Goal: Information Seeking & Learning: Learn about a topic

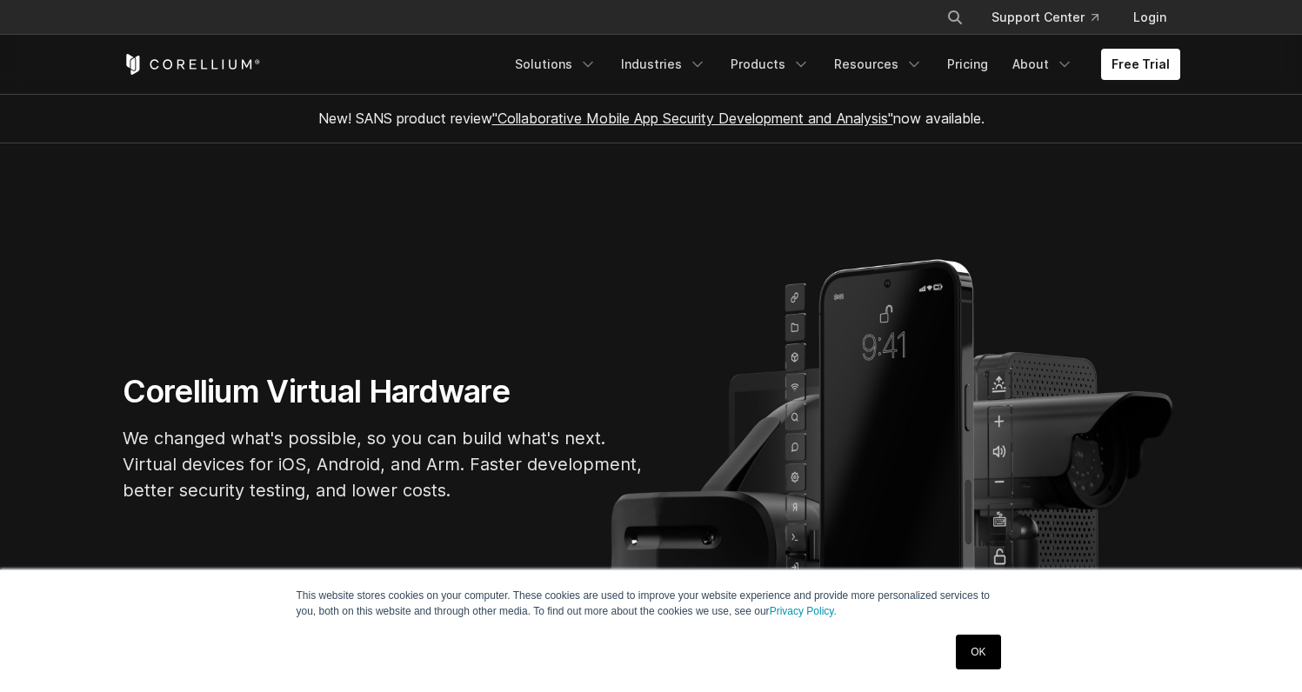
click at [990, 651] on link "OK" at bounding box center [978, 652] width 44 height 35
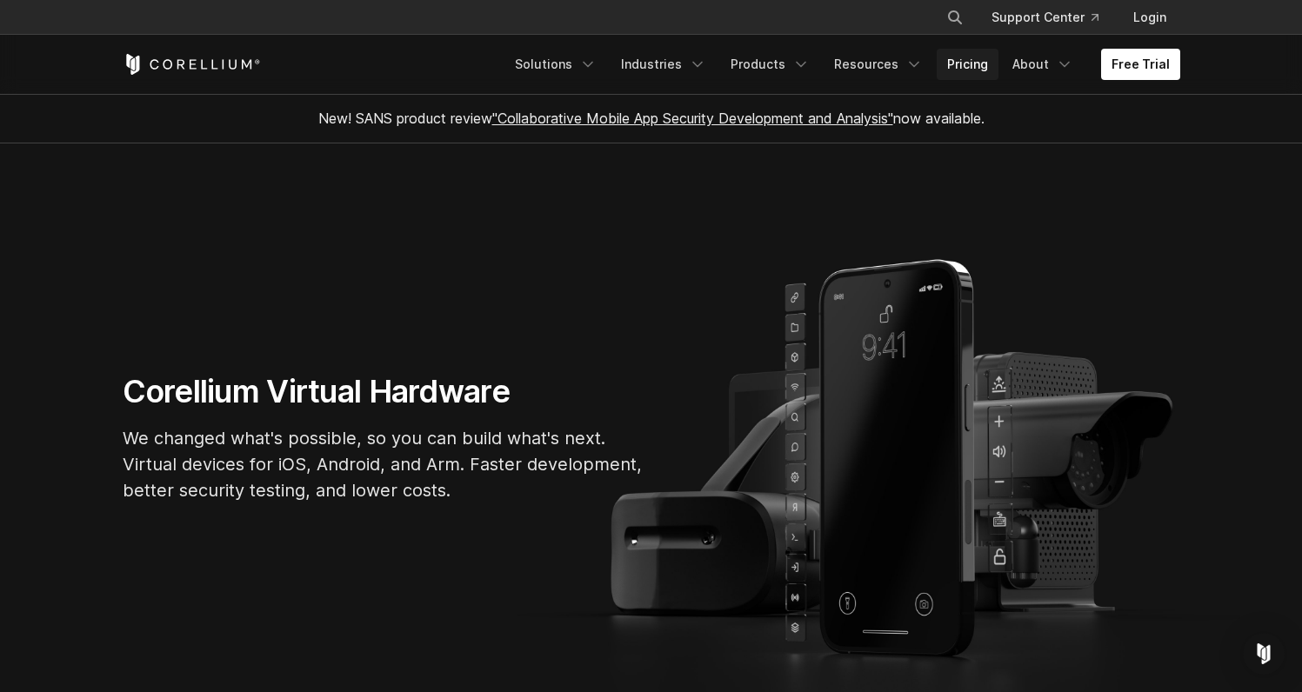
click at [947, 52] on link "Pricing" at bounding box center [968, 64] width 62 height 31
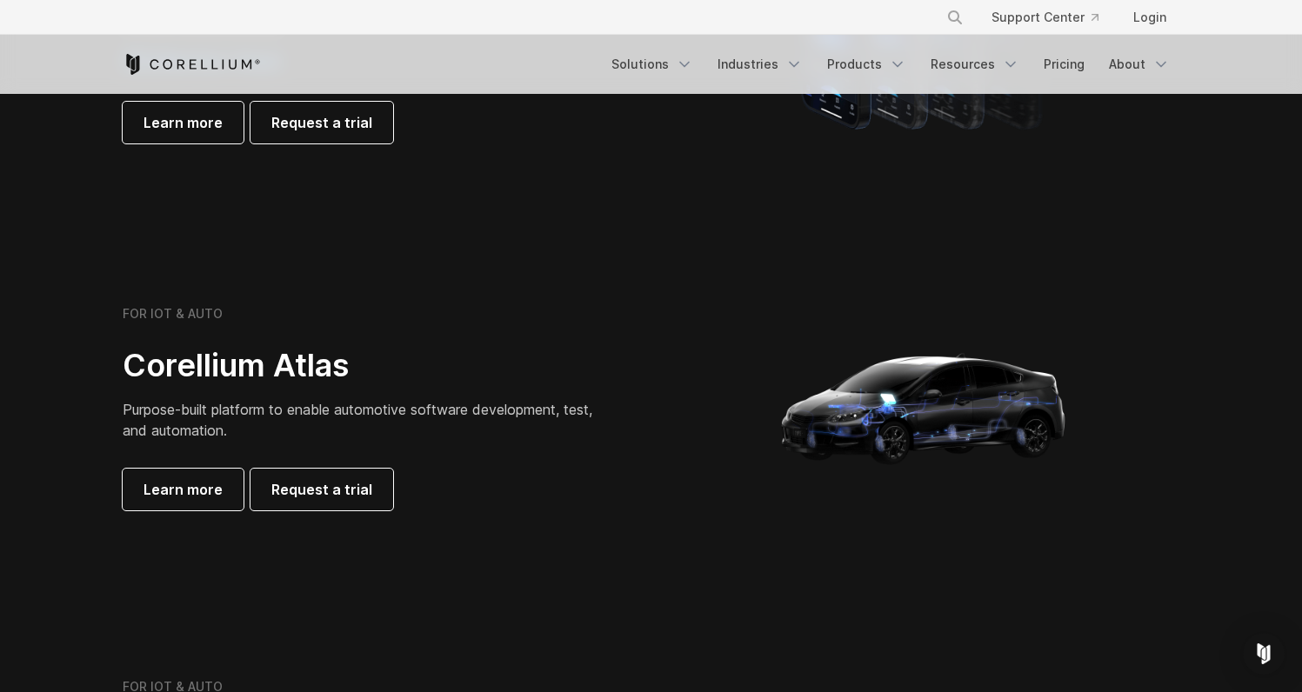
scroll to position [1673, 0]
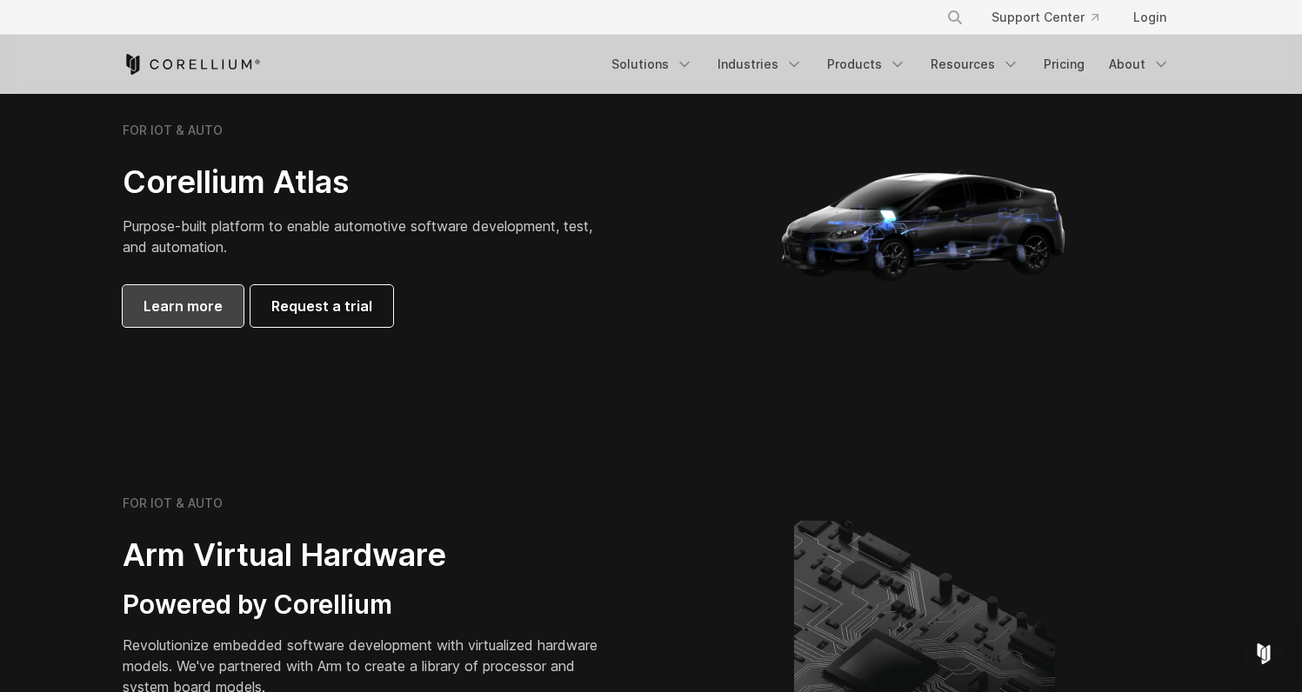
click at [180, 325] on link "Learn more" at bounding box center [183, 306] width 121 height 42
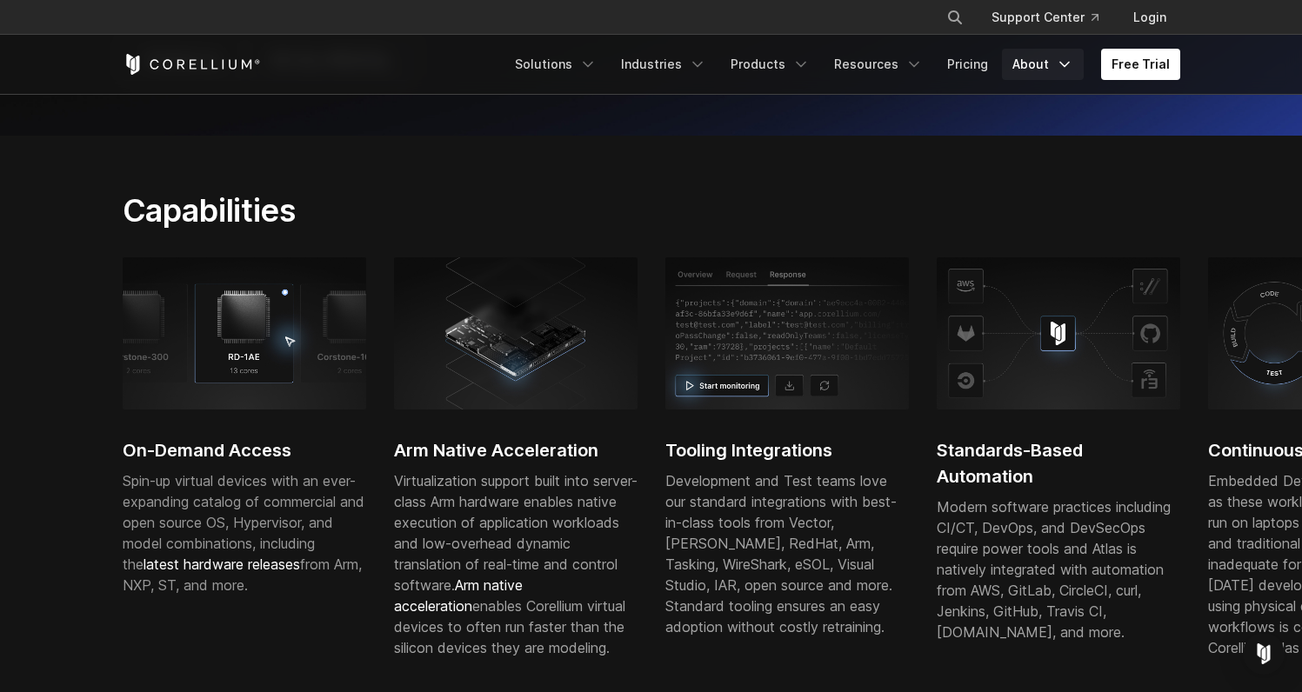
scroll to position [382, 0]
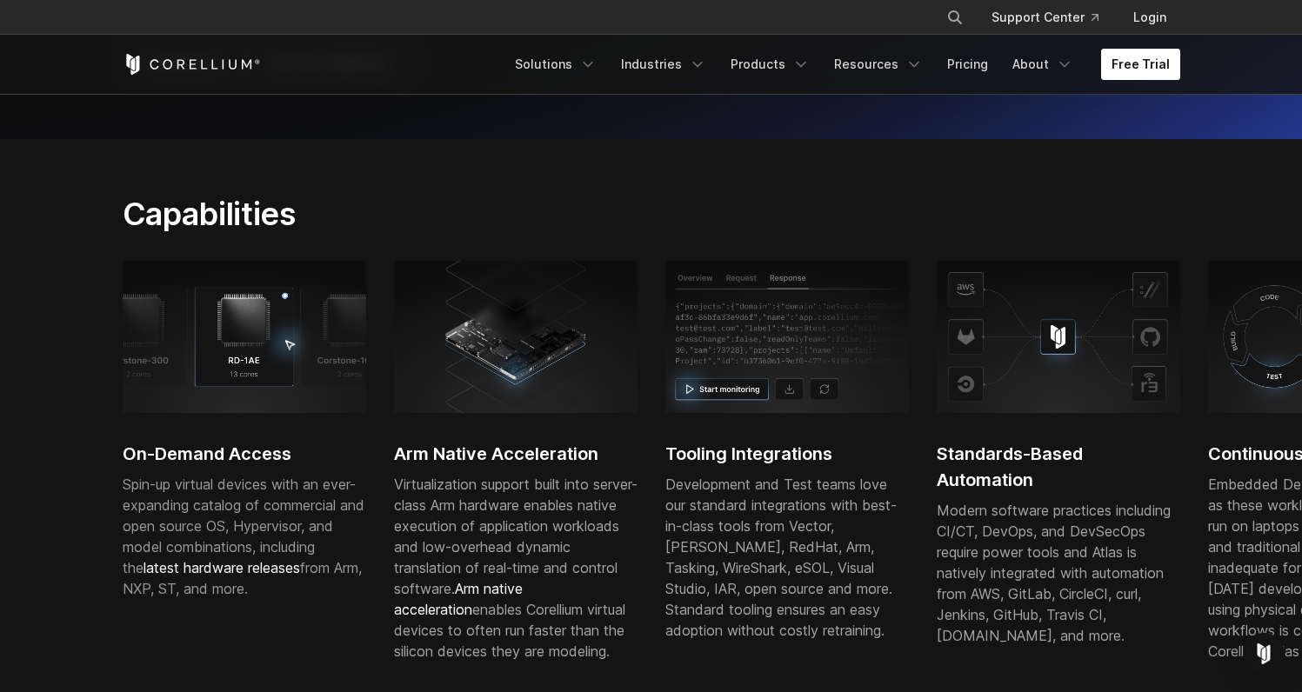
click at [1125, 59] on link "Free Trial" at bounding box center [1140, 64] width 79 height 31
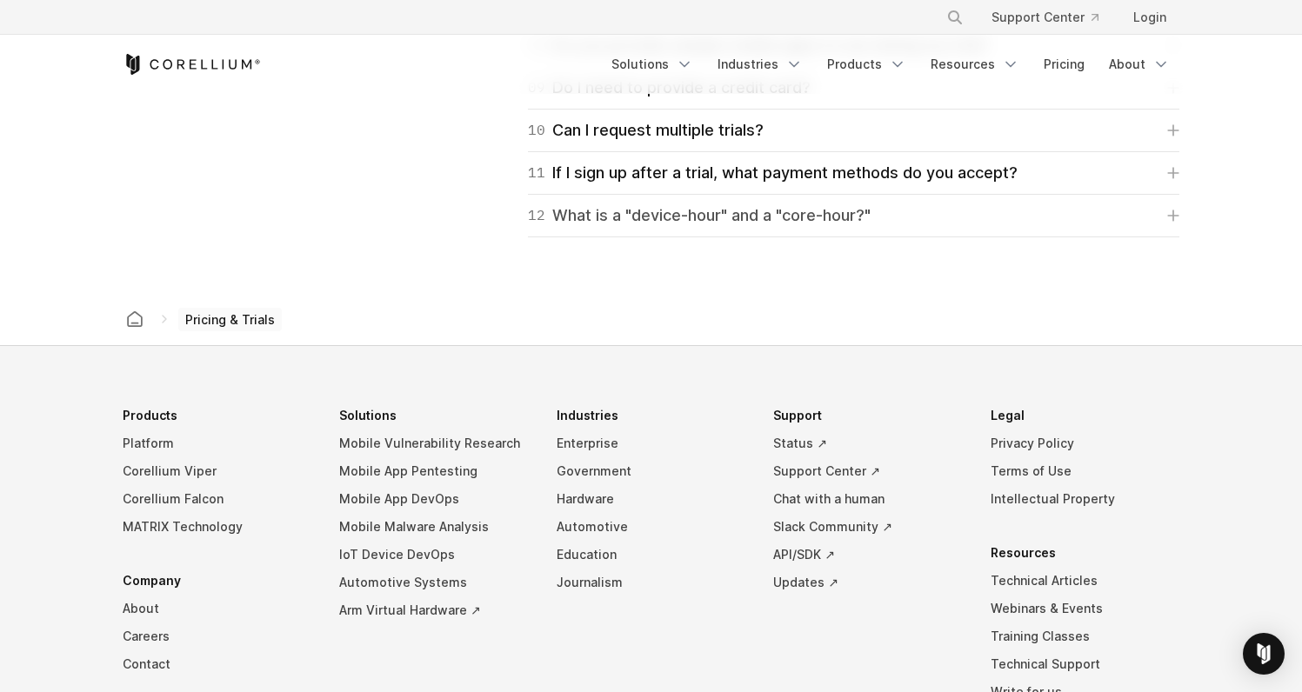
scroll to position [2027, 0]
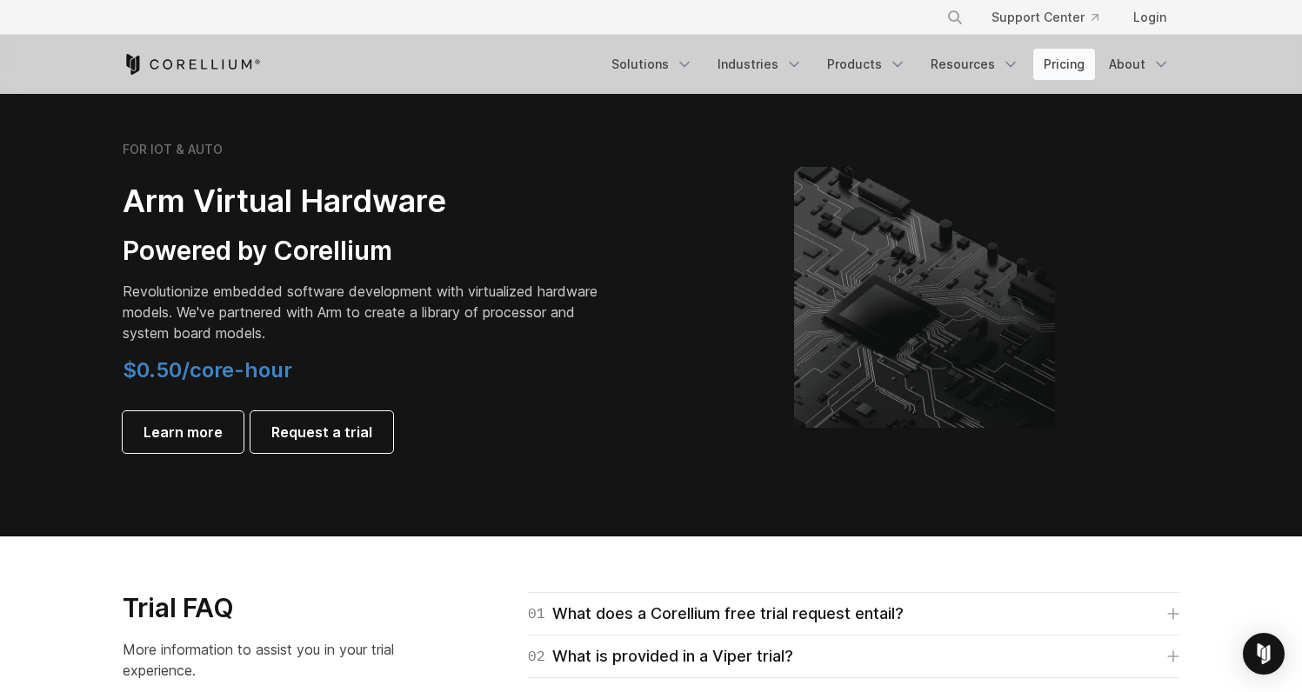
click at [1090, 63] on link "Pricing" at bounding box center [1064, 64] width 62 height 31
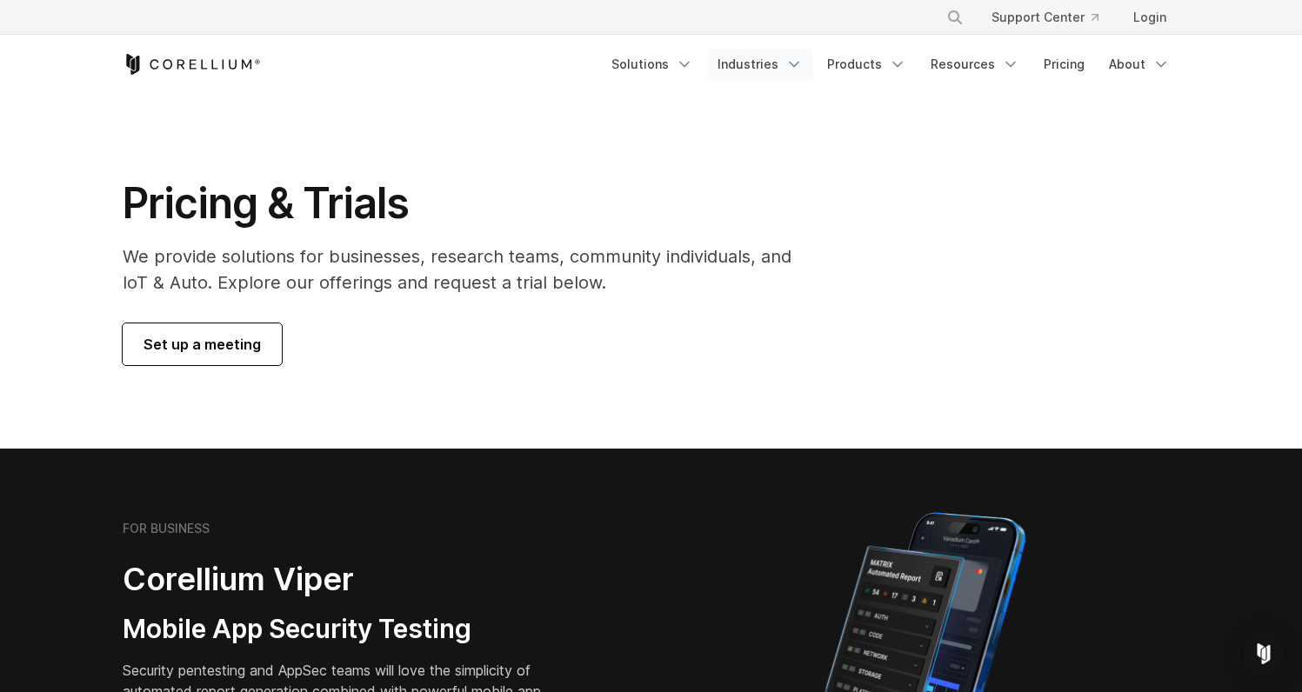
click at [781, 63] on link "Industries" at bounding box center [760, 64] width 106 height 31
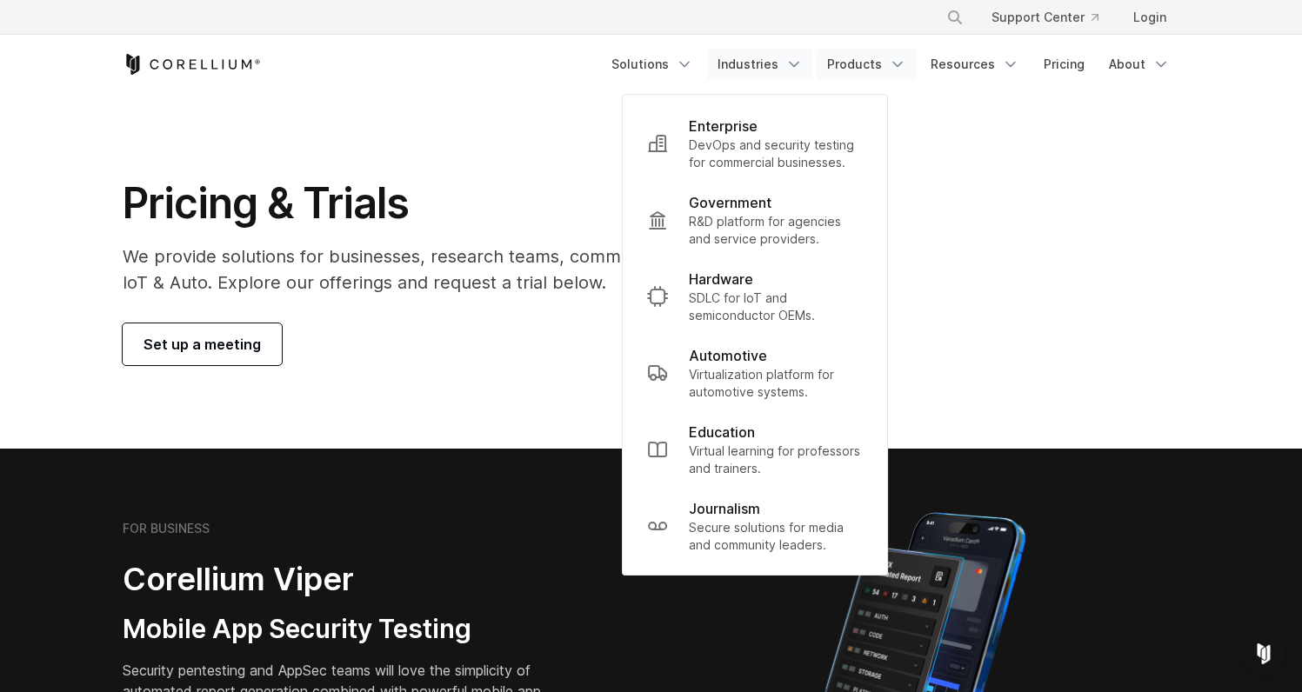
click at [870, 64] on link "Products" at bounding box center [867, 64] width 100 height 31
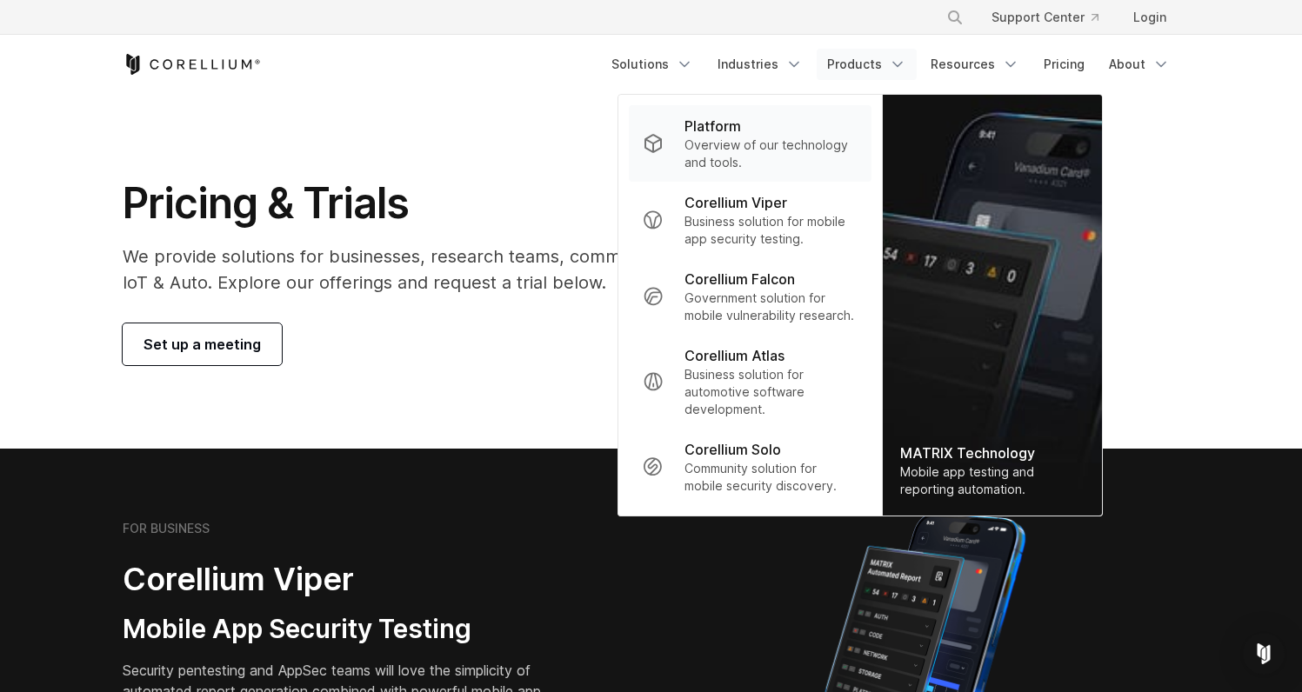
click at [759, 126] on div "Platform" at bounding box center [771, 126] width 173 height 21
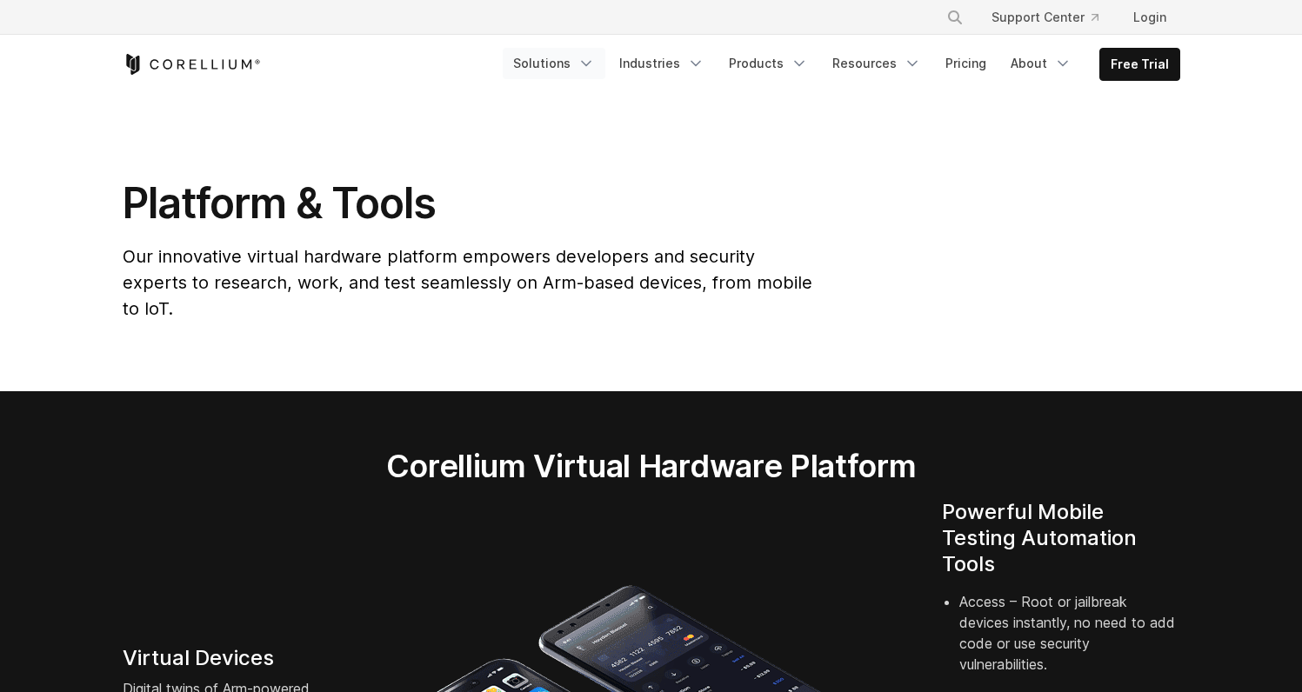
click at [578, 53] on link "Solutions" at bounding box center [554, 63] width 103 height 31
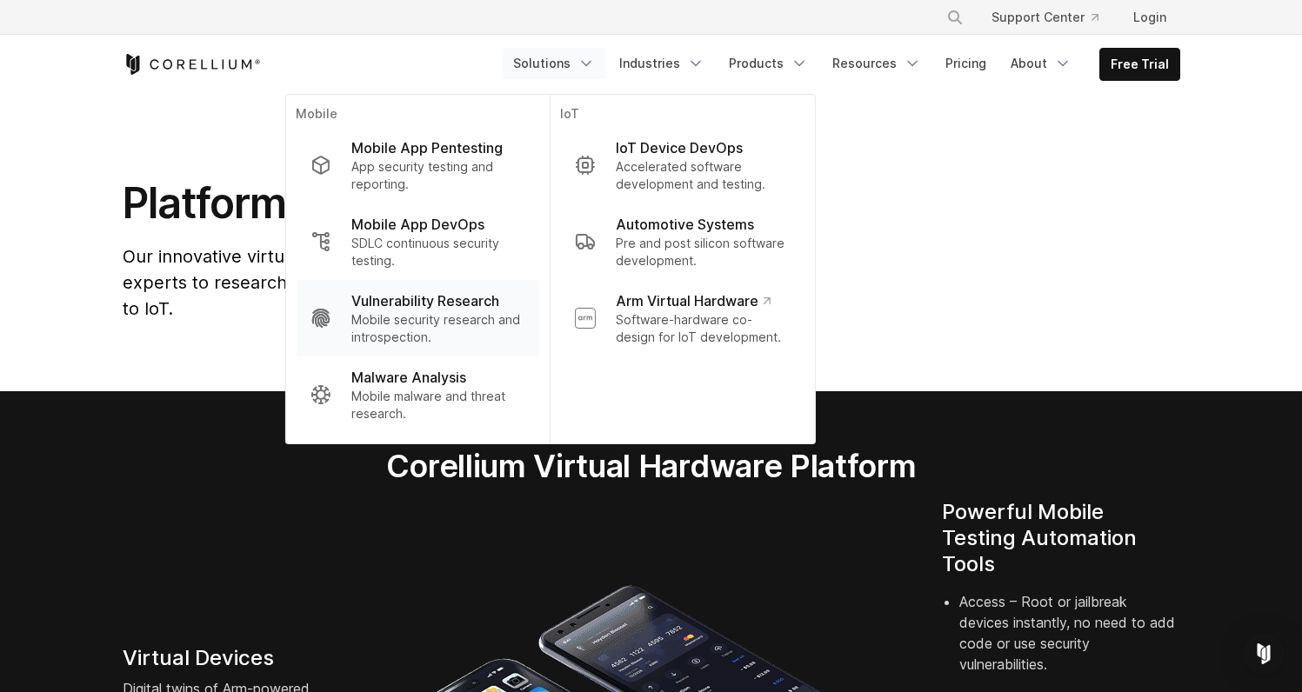
click at [480, 306] on p "Vulnerability Research" at bounding box center [425, 301] width 148 height 21
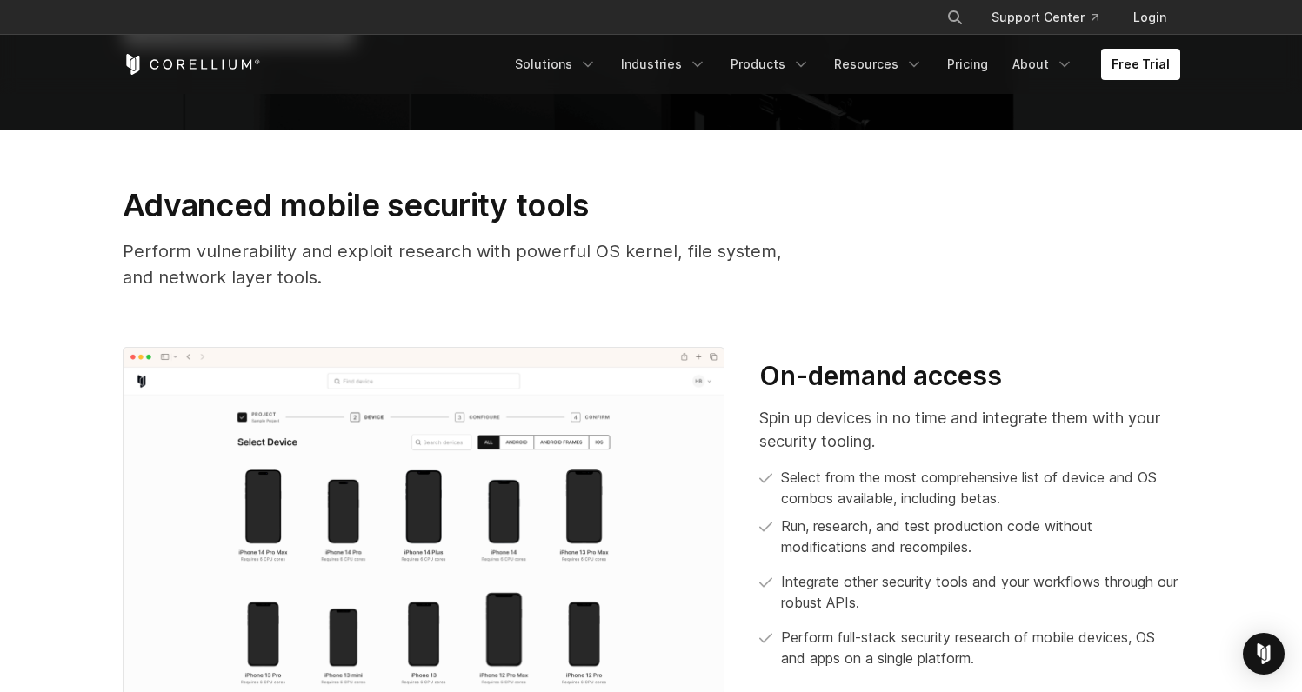
scroll to position [658, 0]
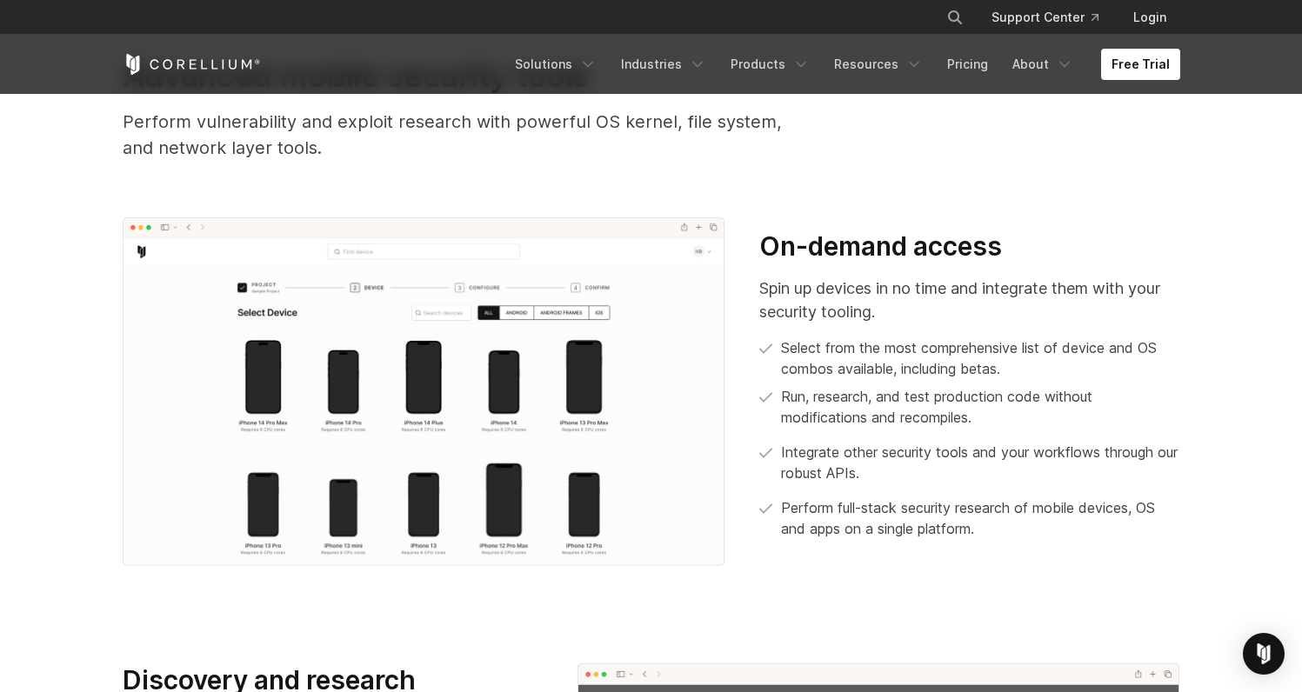
click at [445, 327] on img at bounding box center [424, 392] width 603 height 350
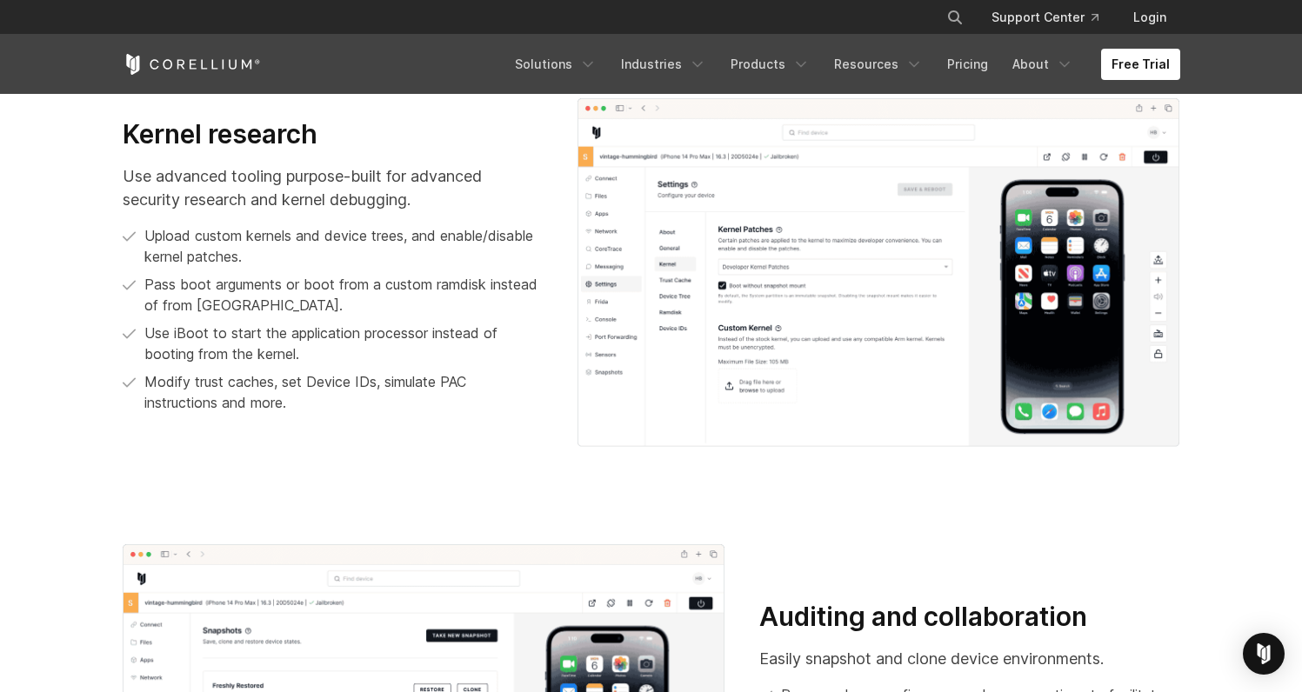
scroll to position [2449, 0]
